Goal: Check status

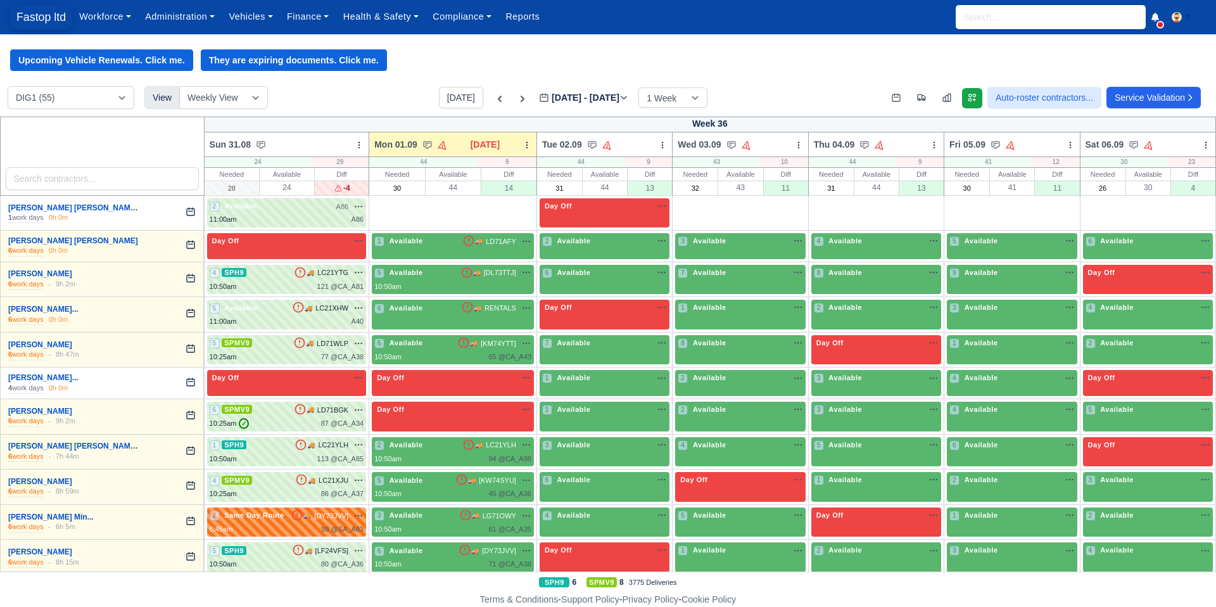
click at [32, 13] on span "Fastop ltd" at bounding box center [41, 16] width 62 height 25
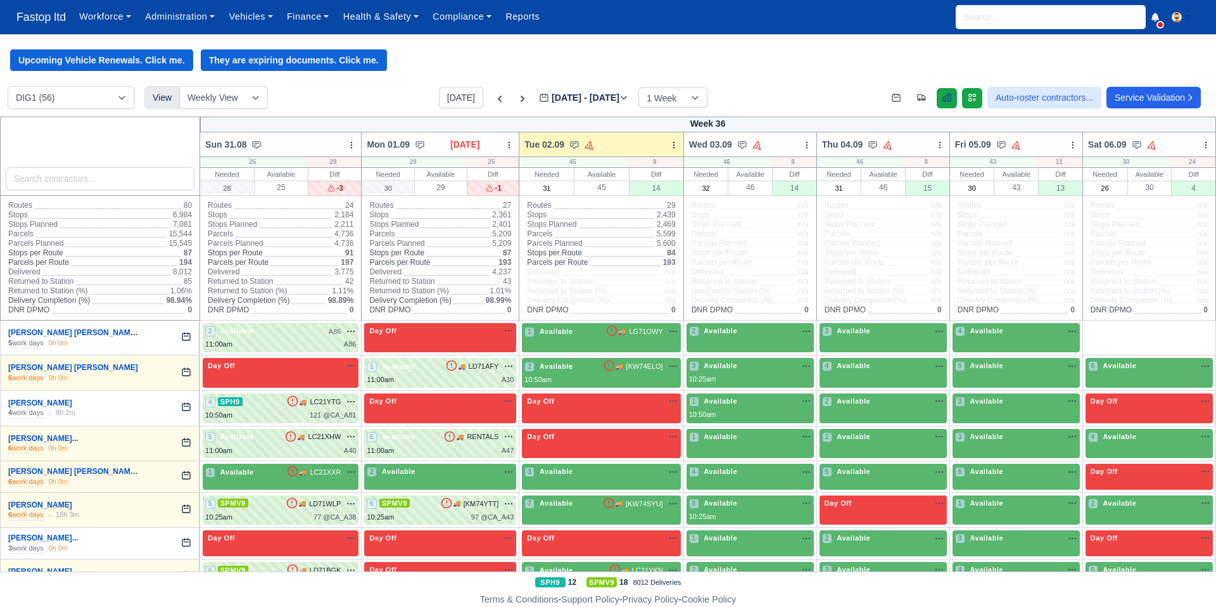
click at [942, 103] on icon at bounding box center [947, 98] width 10 height 10
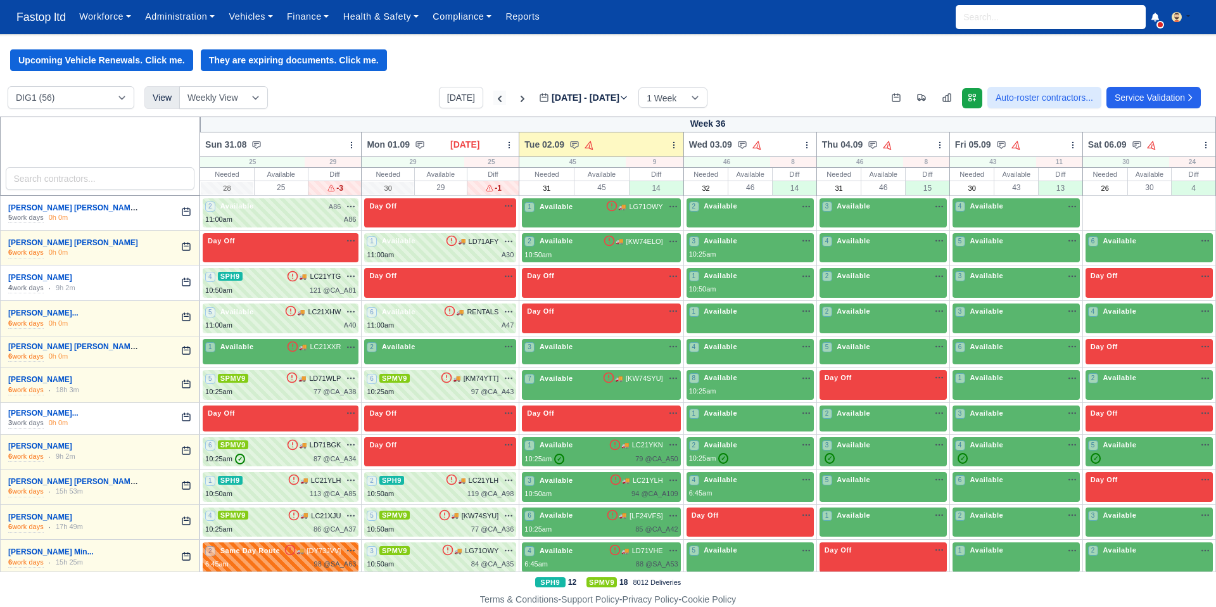
click at [494, 100] on icon at bounding box center [500, 99] width 13 height 13
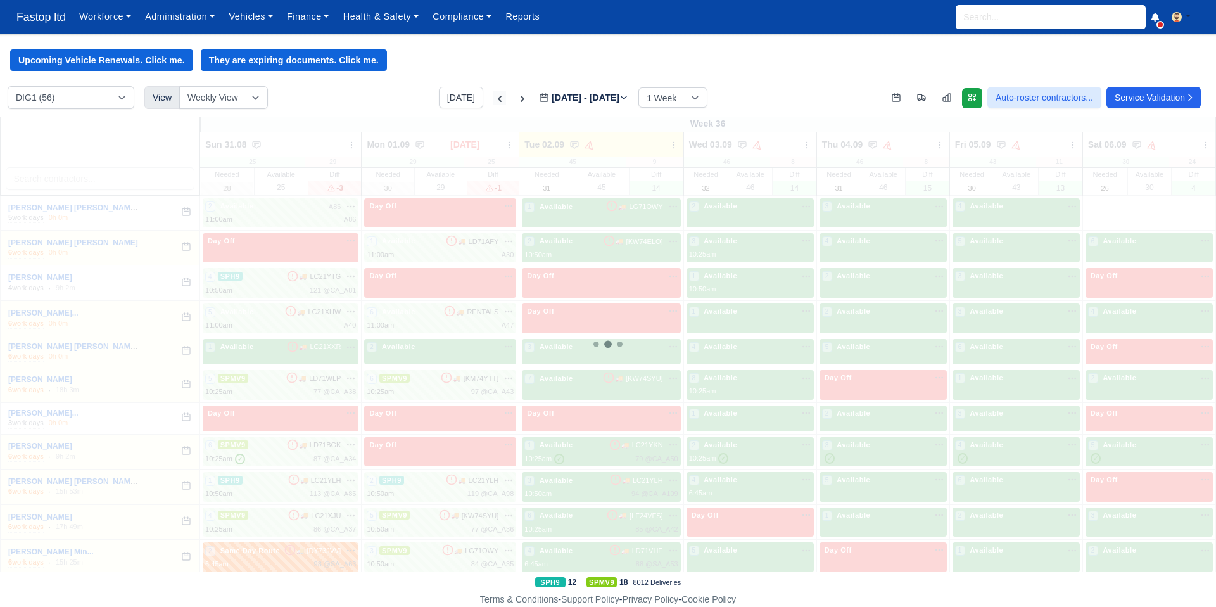
type input "[DATE]"
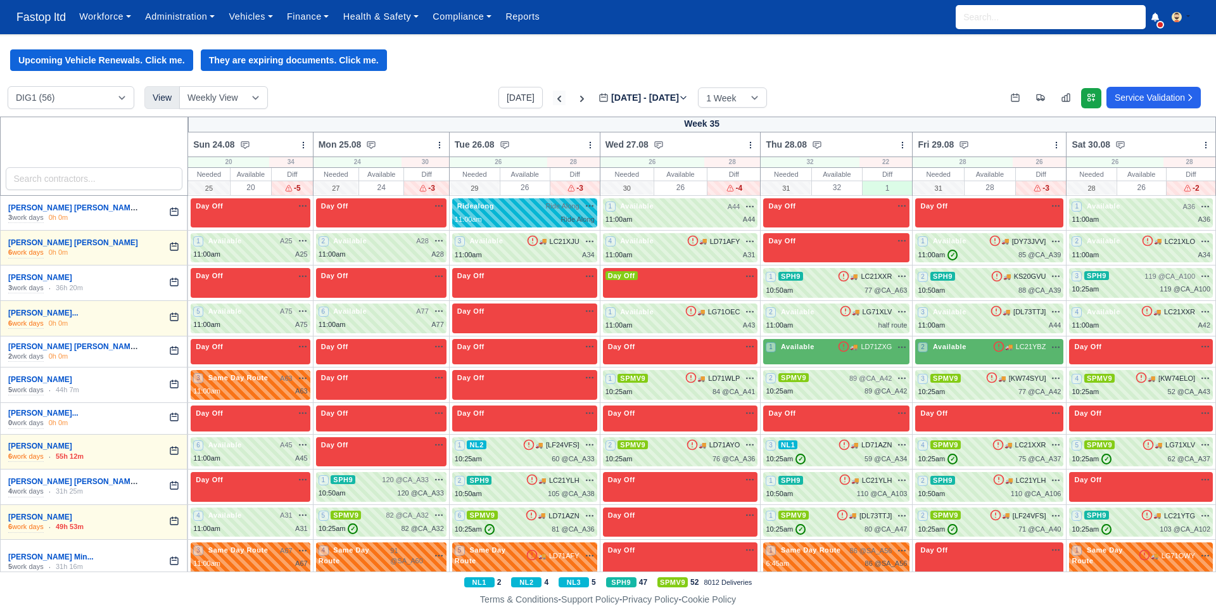
click at [558, 99] on icon at bounding box center [560, 99] width 4 height 6
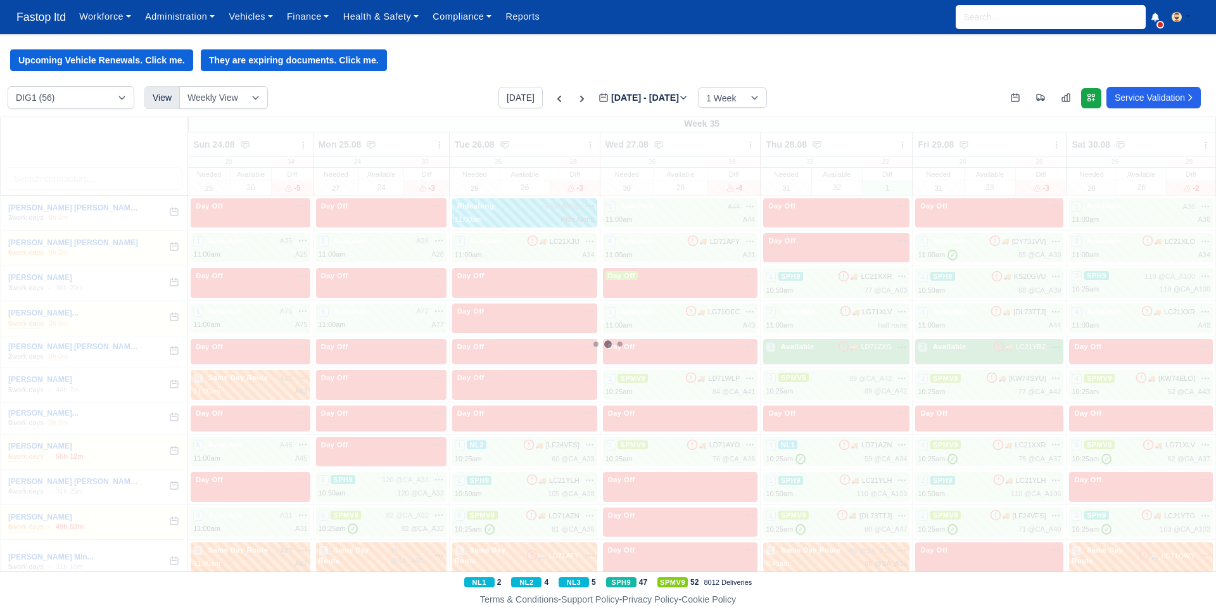
type input "[DATE]"
